Goal: Information Seeking & Learning: Learn about a topic

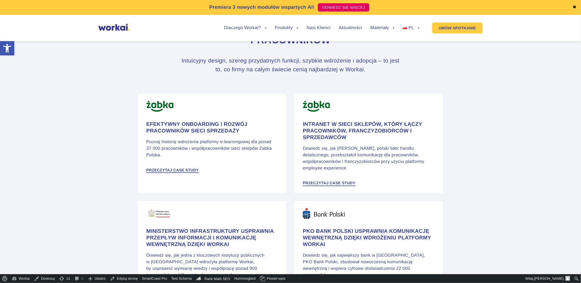
scroll to position [274, 0]
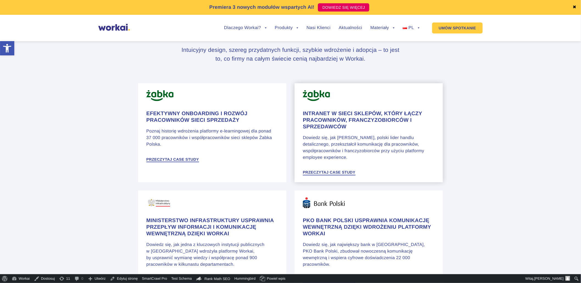
click at [341, 117] on div "Intranet w sieci sklepów, który łączy pracowników, franczyzobiorców i sprzedawc…" at bounding box center [368, 132] width 148 height 99
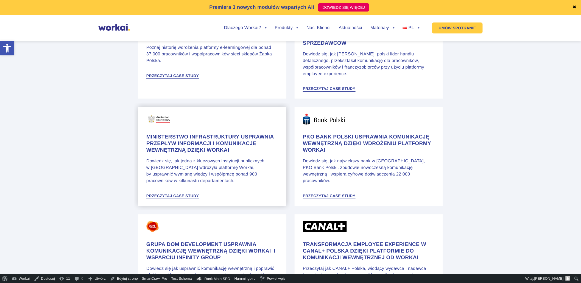
scroll to position [366, 0]
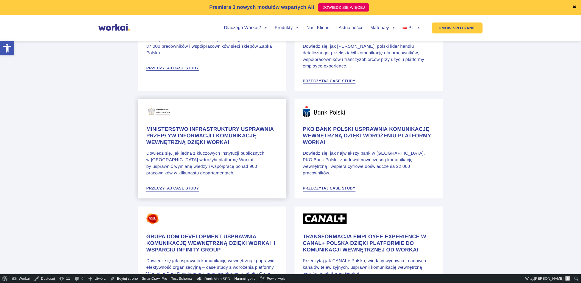
click at [209, 138] on h4 "Ministerstwo Infrastruktury usprawnia przepływ informacji i komunikację wewnętr…" at bounding box center [212, 137] width 132 height 20
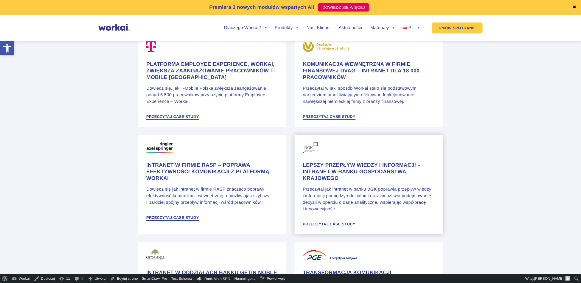
scroll to position [640, 0]
click at [323, 80] on h4 "Komunikacja wewnętrzna w firmie finansowej DVAG – intranet dla 18 000 pracownik…" at bounding box center [369, 70] width 132 height 20
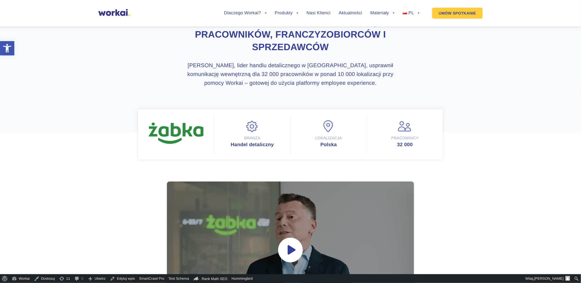
scroll to position [91, 0]
